Goal: Use online tool/utility: Utilize a website feature to perform a specific function

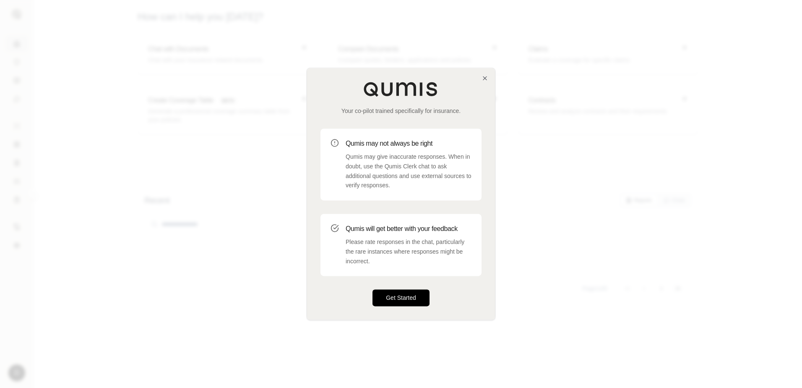
click at [403, 298] on button "Get Started" at bounding box center [400, 297] width 57 height 17
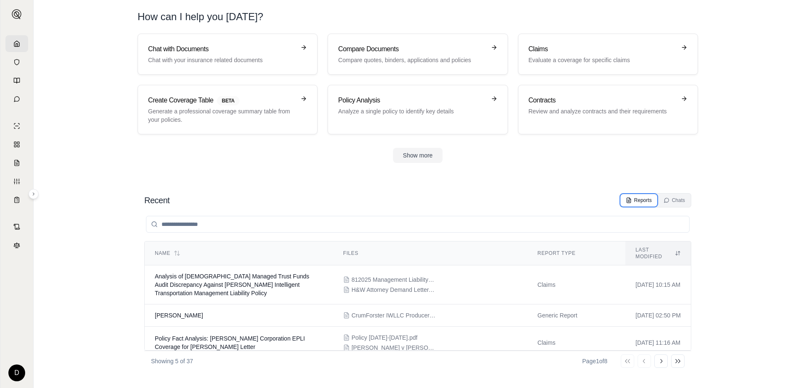
click at [639, 198] on div "Reports" at bounding box center [639, 200] width 26 height 7
click at [666, 198] on icon at bounding box center [667, 200] width 6 height 6
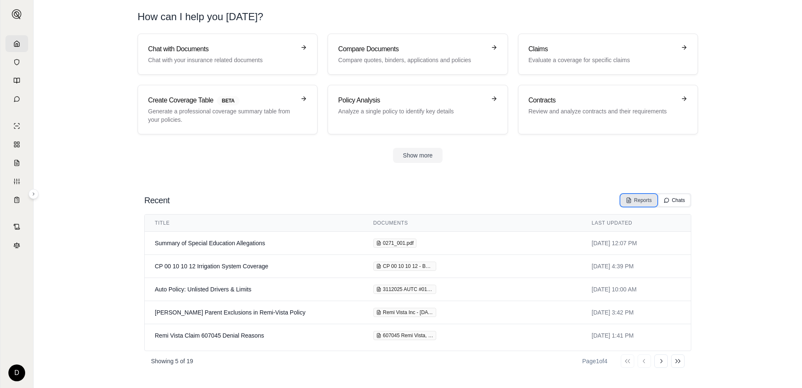
click at [640, 195] on button "Reports" at bounding box center [639, 200] width 36 height 12
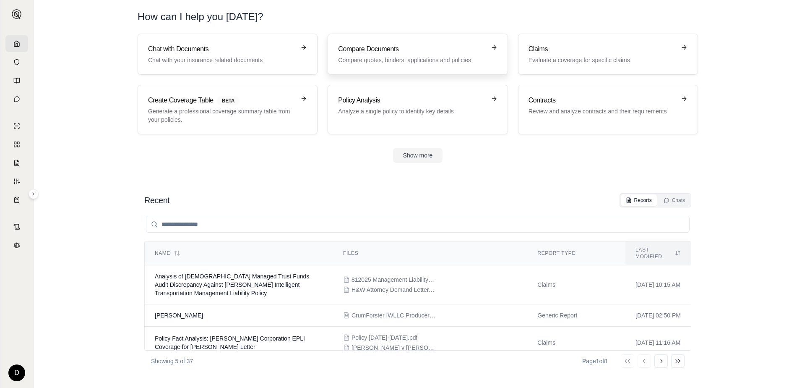
click at [396, 61] on p "Compare quotes, binders, applications and policies" at bounding box center [411, 60] width 147 height 8
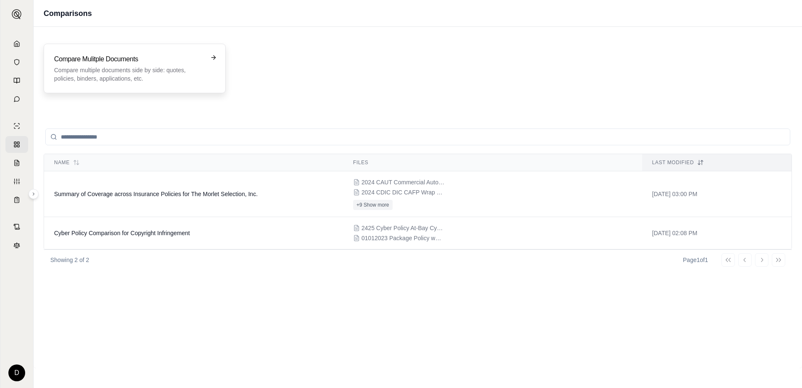
click at [166, 73] on p "Compare multiple documents side by side: quotes, policies, binders, application…" at bounding box center [128, 74] width 149 height 17
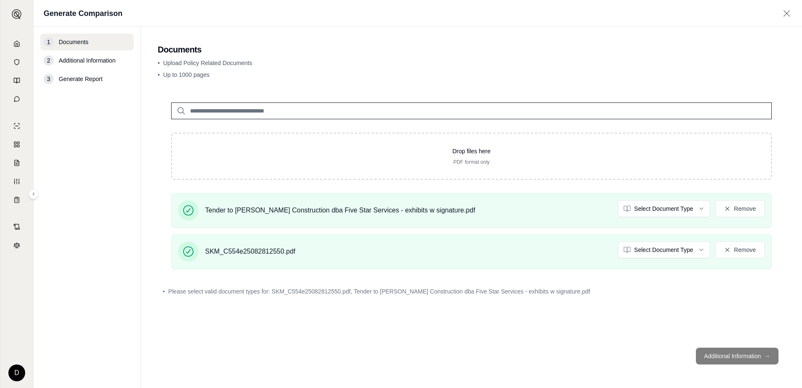
click at [732, 354] on footer "Additional Information →" at bounding box center [472, 356] width 628 height 30
click at [758, 352] on footer "Additional Information →" at bounding box center [472, 356] width 628 height 30
click at [761, 357] on footer "Additional Information →" at bounding box center [472, 356] width 628 height 30
click at [334, 113] on input "search" at bounding box center [471, 110] width 601 height 17
click at [745, 357] on footer "Additional Information →" at bounding box center [472, 356] width 628 height 30
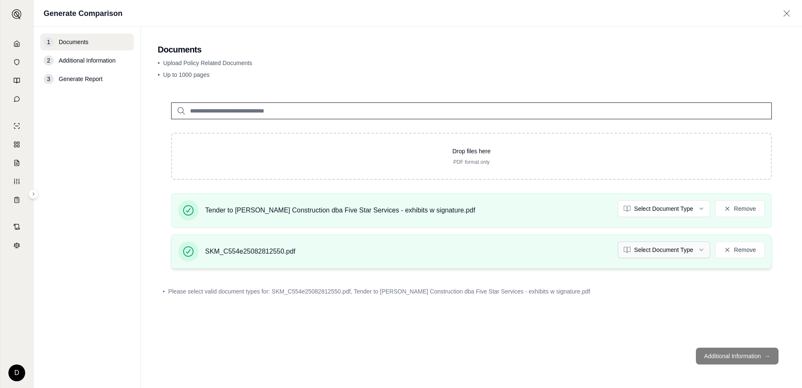
click at [692, 250] on html "D Generate Comparison 1 Documents 2 Additional Information 3 Generate Report Do…" at bounding box center [401, 194] width 802 height 388
click at [652, 287] on html "D Generate Comparison 1 Documents 2 Additional Information 3 Generate Report Do…" at bounding box center [401, 194] width 802 height 388
drag, startPoint x: 662, startPoint y: 235, endPoint x: 662, endPoint y: 242, distance: 7.6
click at [662, 235] on div "SKM_C554e25082812550.pdf Select Document Type Remove" at bounding box center [471, 251] width 601 height 34
click at [662, 247] on html "D Generate Comparison 1 Documents 2 Additional Information 3 Generate Report Do…" at bounding box center [401, 194] width 802 height 388
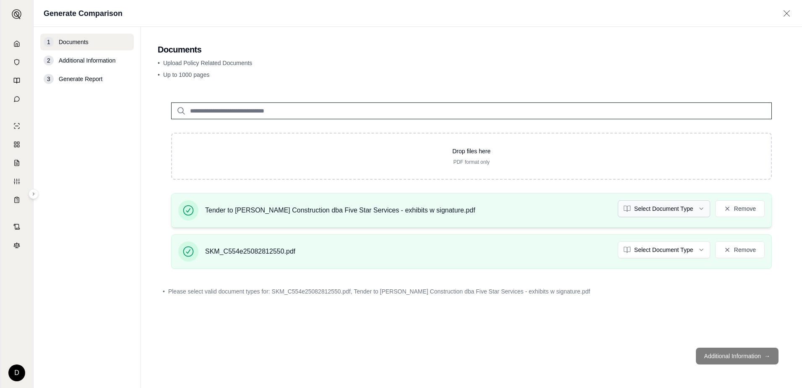
click at [662, 215] on html "D Generate Comparison 1 Documents 2 Additional Information 3 Generate Report Do…" at bounding box center [401, 194] width 802 height 388
click at [720, 349] on footer "Additional Information →" at bounding box center [472, 356] width 628 height 30
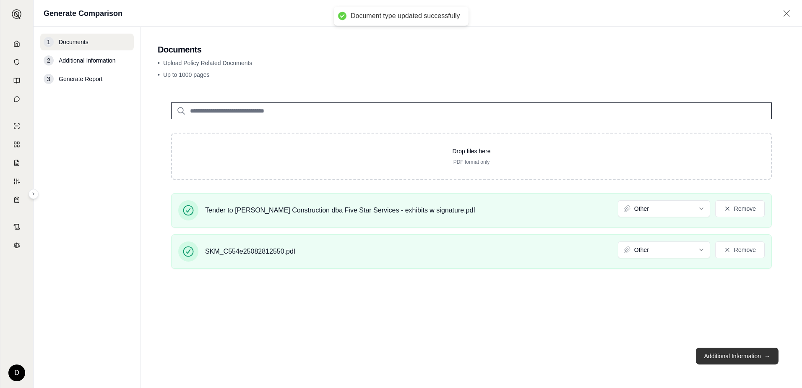
click at [724, 354] on button "Additional Information →" at bounding box center [737, 355] width 83 height 17
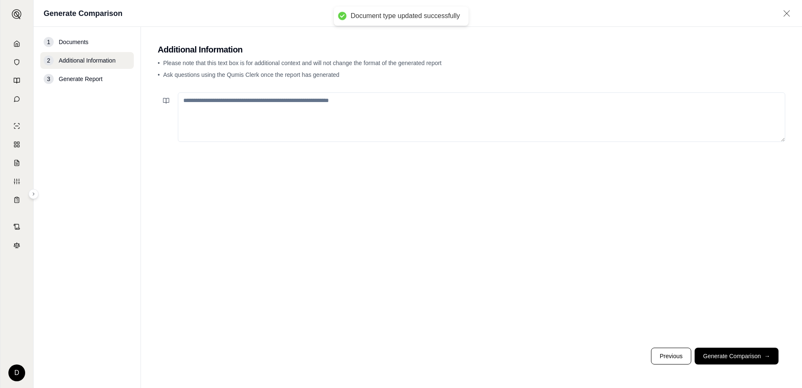
click at [376, 128] on textarea at bounding box center [481, 116] width 607 height 49
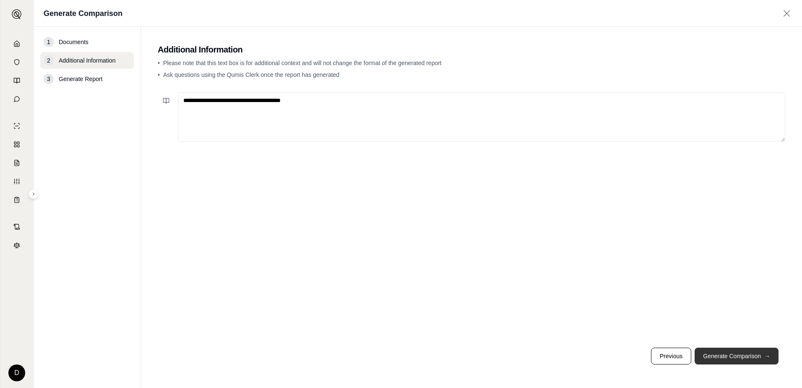
type textarea "**********"
click at [719, 364] on button "Generate Comparison →" at bounding box center [737, 355] width 84 height 17
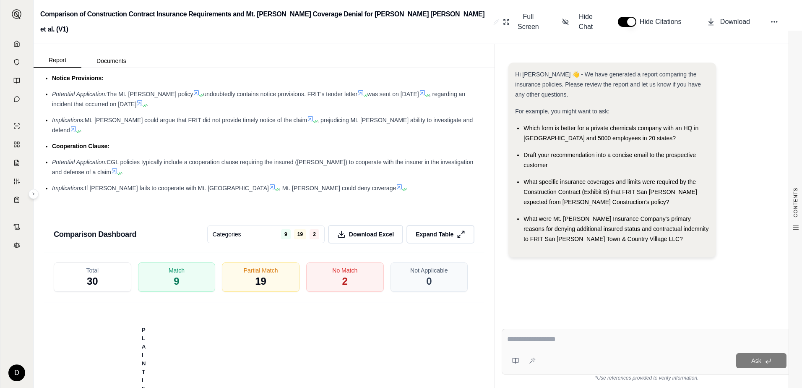
scroll to position [1258, 0]
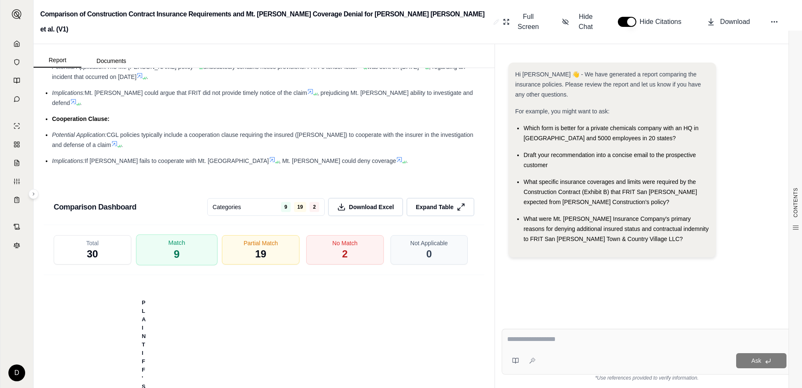
click at [183, 234] on div "Match 9" at bounding box center [176, 249] width 81 height 31
click at [222, 234] on div "Partial Match 19" at bounding box center [260, 249] width 81 height 31
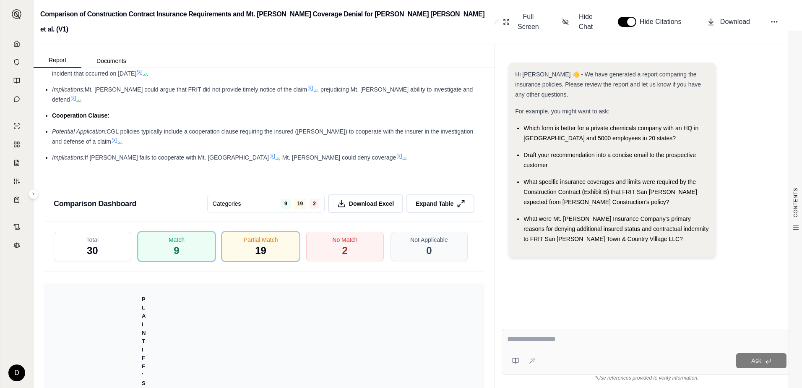
scroll to position [1355, 0]
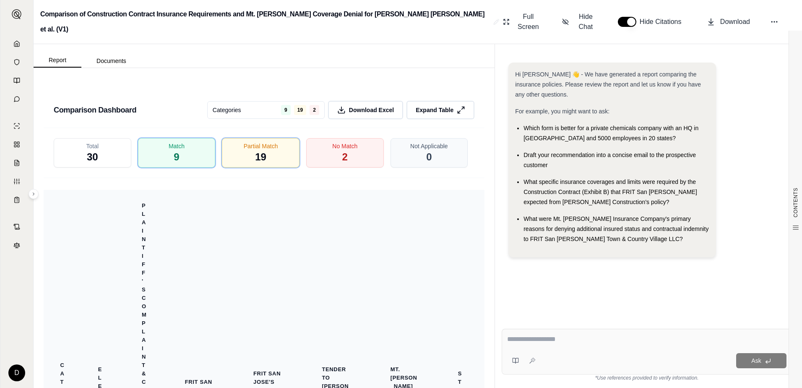
click at [424, 322] on th "Mt. [PERSON_NAME] Denial of Tender ([DATE])" at bounding box center [404, 395] width 68 height 410
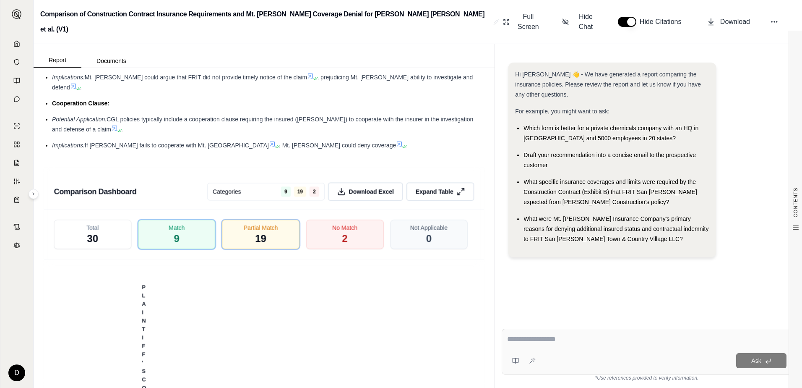
scroll to position [1216, 0]
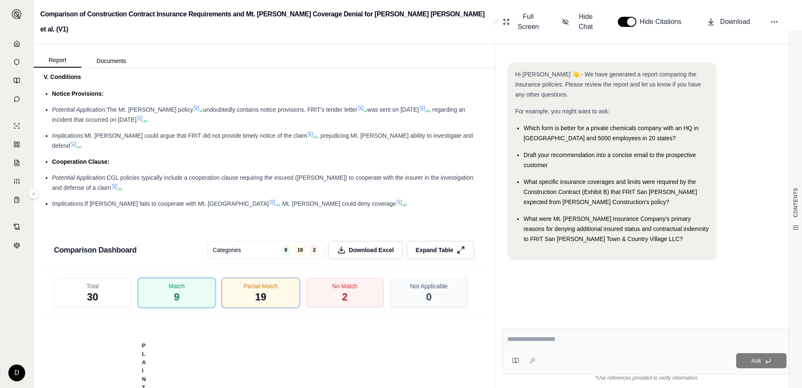
click at [291, 196] on html "D Comparison of Construction Contract Insurance Requirements and Mt. [PERSON_NA…" at bounding box center [401, 194] width 802 height 388
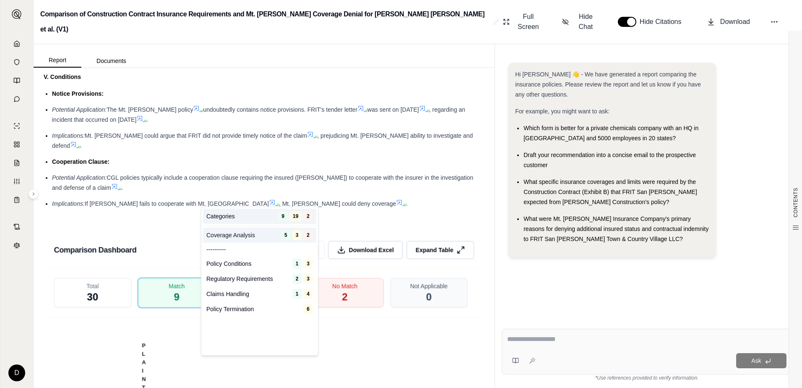
click at [276, 238] on div "Coverage Analysis 5 3 2" at bounding box center [259, 234] width 113 height 15
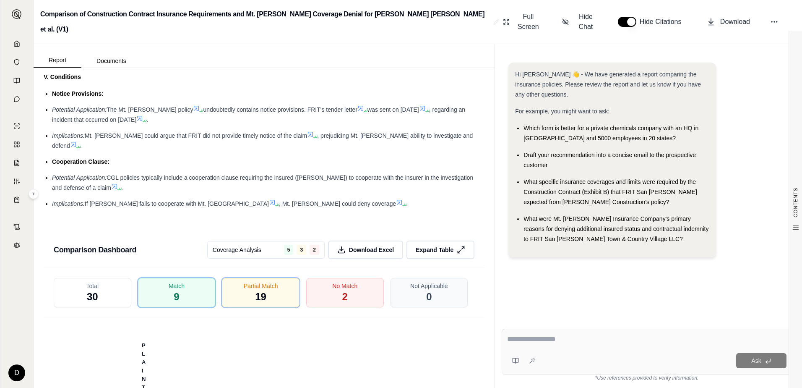
click at [261, 200] on html "D Comparison of Construction Contract Insurance Requirements and Mt. [PERSON_NA…" at bounding box center [401, 194] width 802 height 388
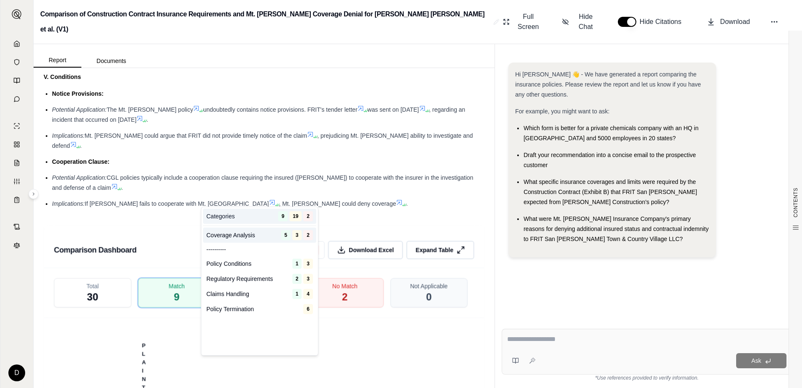
click at [250, 216] on div "Categories 9 19 2" at bounding box center [259, 215] width 113 height 15
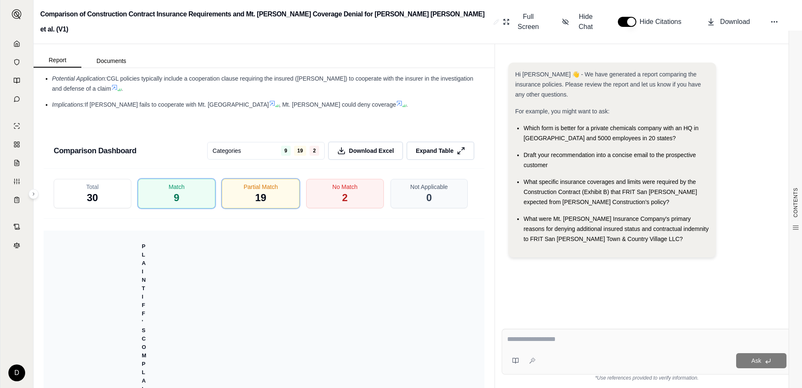
scroll to position [1355, 0]
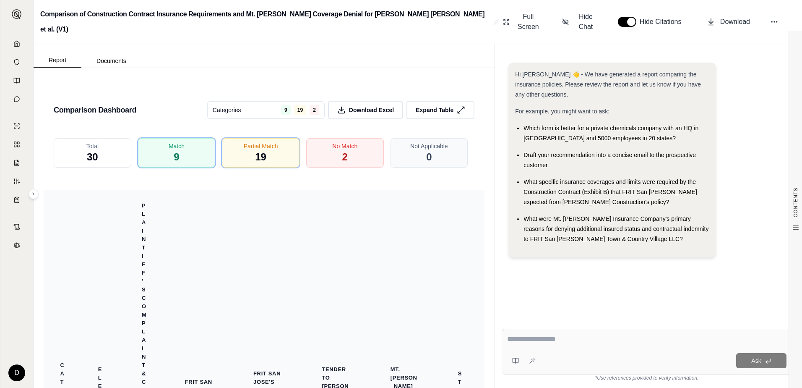
click at [133, 270] on th "Plaintiff's Complaint & Civil Case Cover Sheet ([DATE])" at bounding box center [144, 394] width 25 height 396
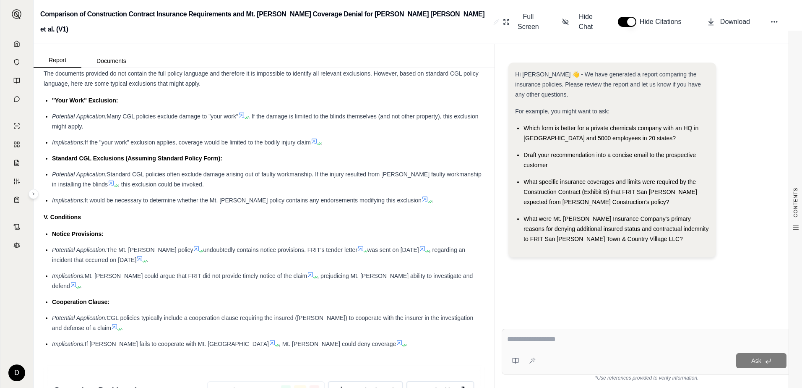
scroll to position [1006, 0]
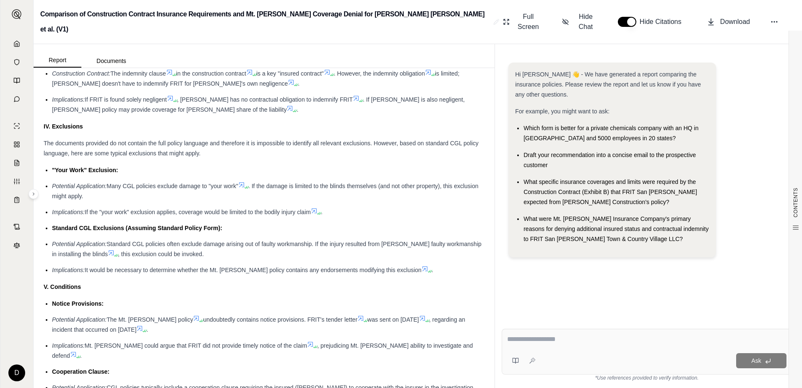
click at [557, 344] on div at bounding box center [646, 340] width 279 height 13
click at [548, 339] on textarea at bounding box center [646, 339] width 279 height 10
type textarea "**********"
